Goal: Task Accomplishment & Management: Use online tool/utility

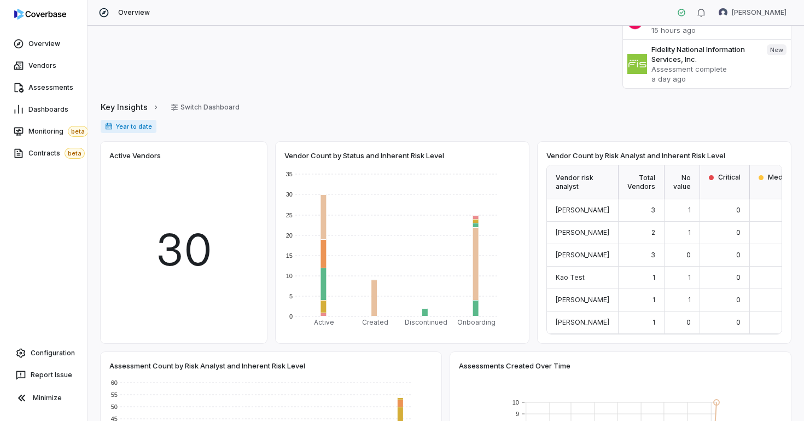
scroll to position [200, 0]
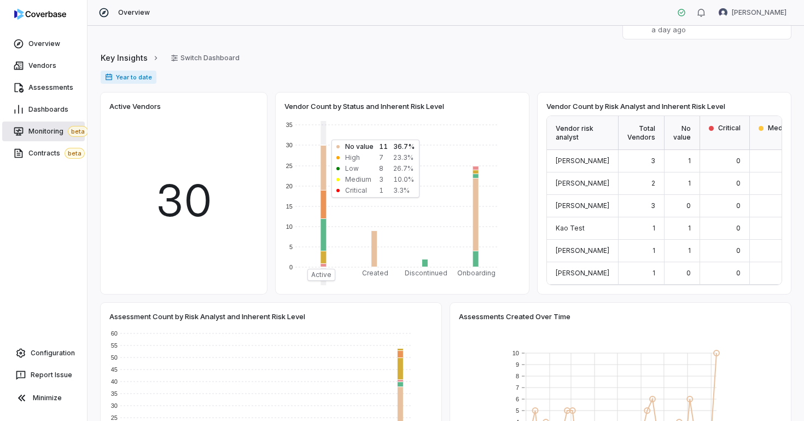
click at [51, 130] on span "Monitoring beta" at bounding box center [58, 131] width 60 height 11
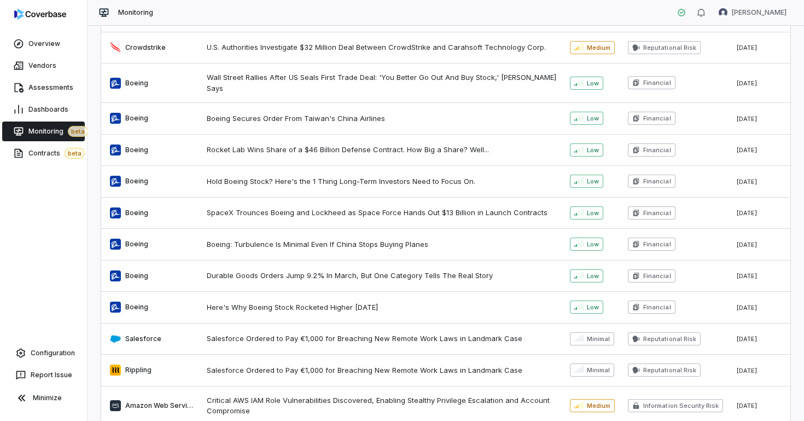
scroll to position [1450, 0]
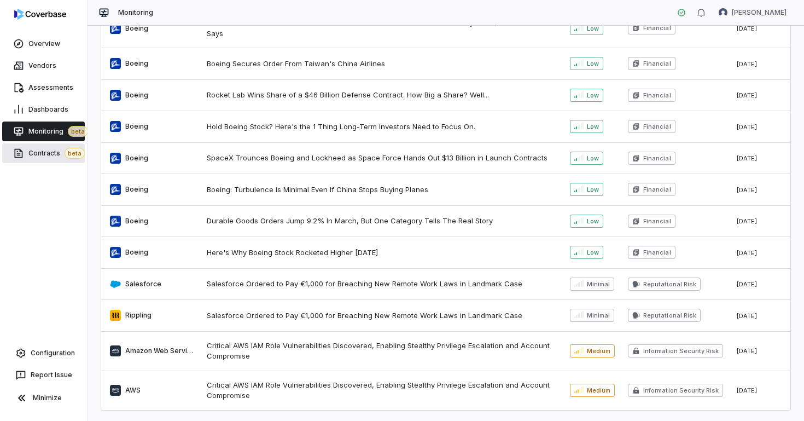
click at [46, 155] on span "Contracts beta" at bounding box center [56, 153] width 56 height 11
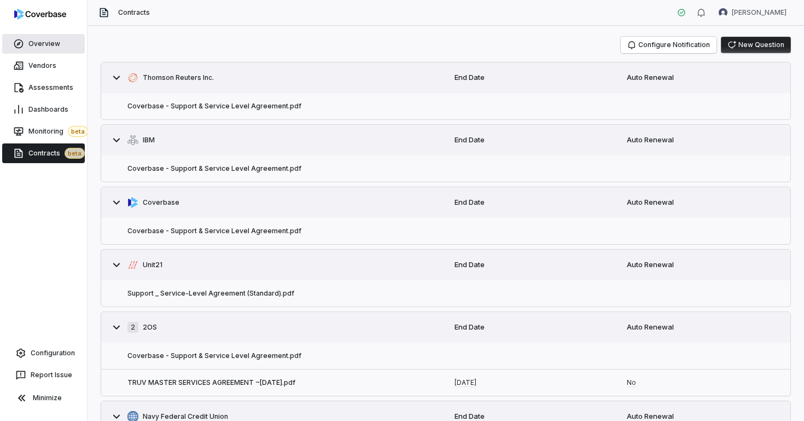
click at [57, 48] on link "Overview" at bounding box center [43, 44] width 83 height 20
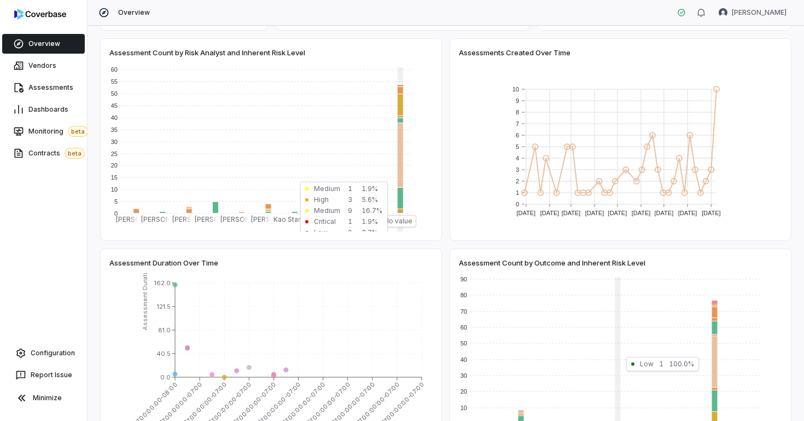
scroll to position [465, 0]
click at [65, 51] on link "Overview" at bounding box center [43, 44] width 83 height 20
click at [61, 75] on link "Vendors" at bounding box center [43, 66] width 83 height 20
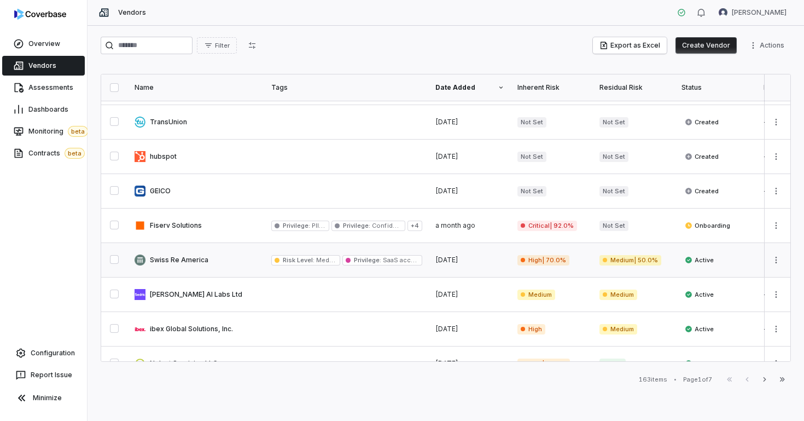
scroll to position [168, 0]
click at [56, 139] on link "Monitoring beta" at bounding box center [43, 131] width 83 height 20
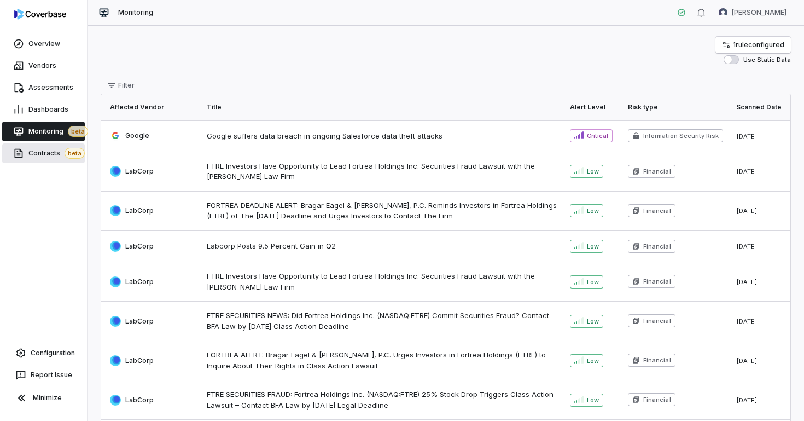
click at [27, 160] on link "Contracts beta" at bounding box center [43, 153] width 83 height 20
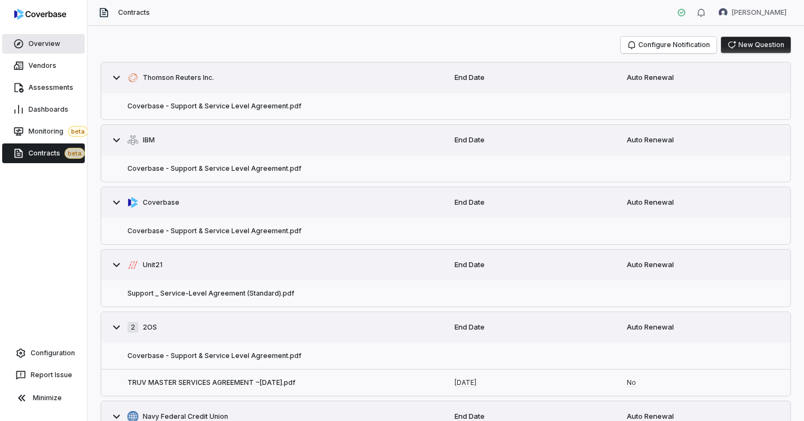
click at [66, 43] on link "Overview" at bounding box center [43, 44] width 83 height 20
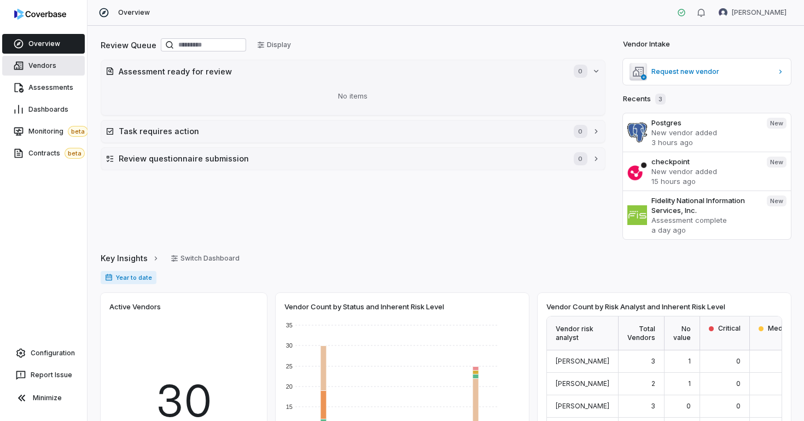
click at [56, 70] on link "Vendors" at bounding box center [43, 66] width 83 height 20
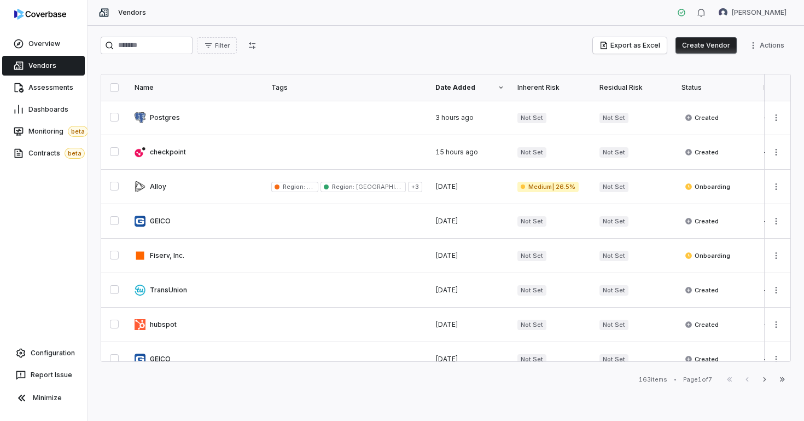
click at [708, 50] on button "Create Vendor" at bounding box center [706, 45] width 61 height 16
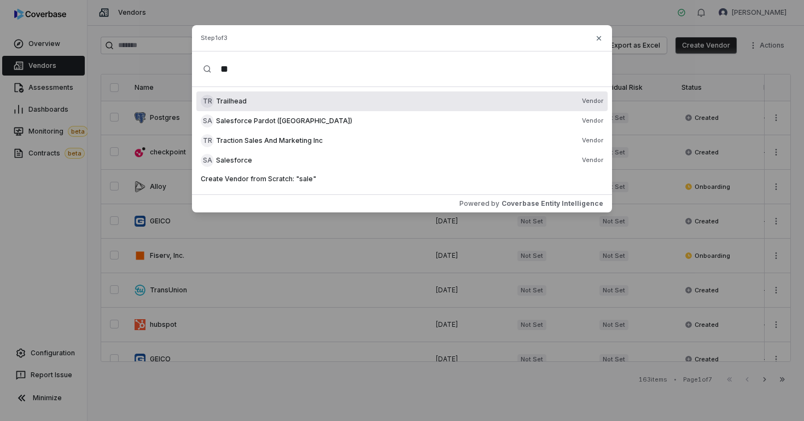
type input "*"
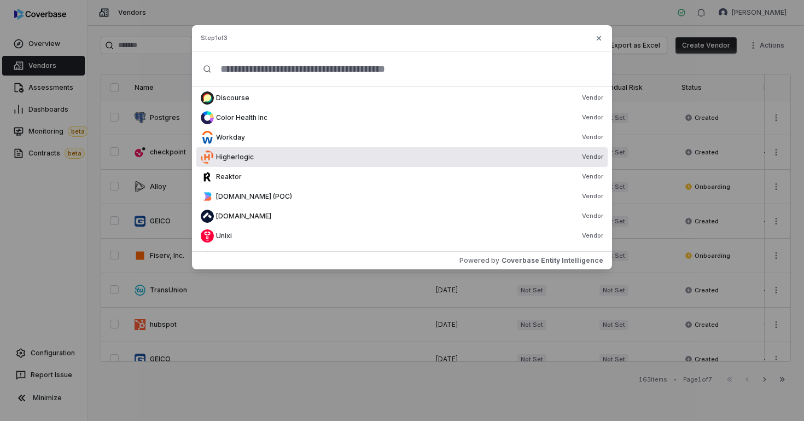
scroll to position [83, 0]
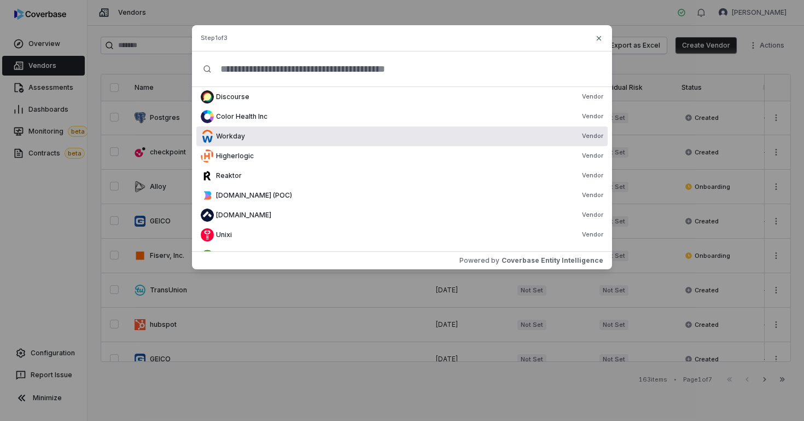
click at [355, 134] on div "Workday Vendor" at bounding box center [409, 136] width 387 height 9
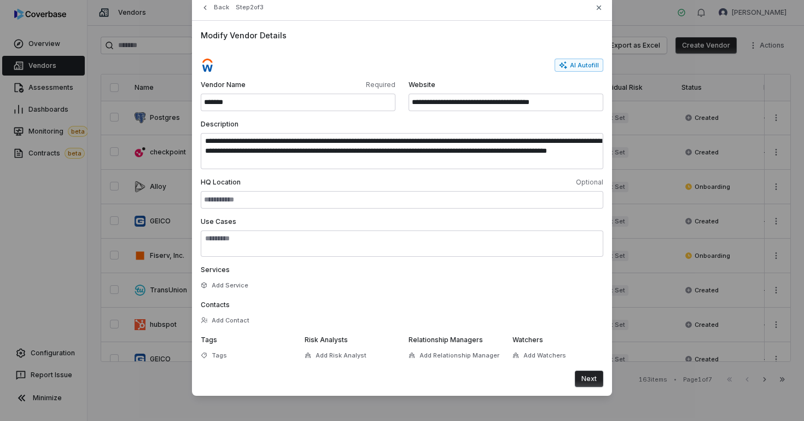
scroll to position [0, 0]
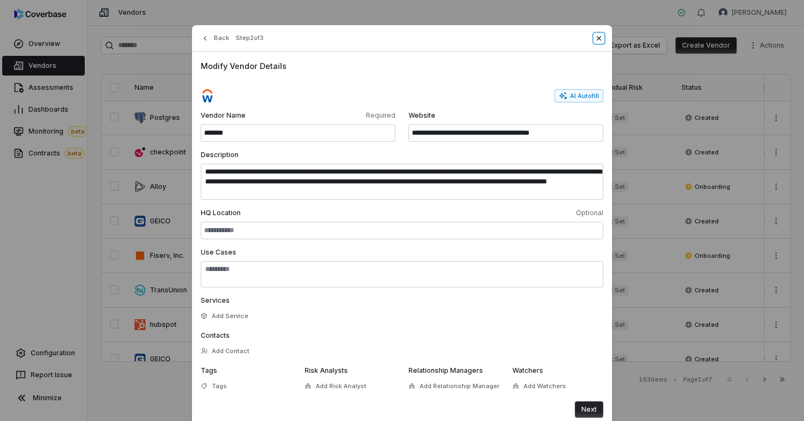
click at [598, 36] on icon "button" at bounding box center [599, 38] width 9 height 9
